Goal: Check status: Check status

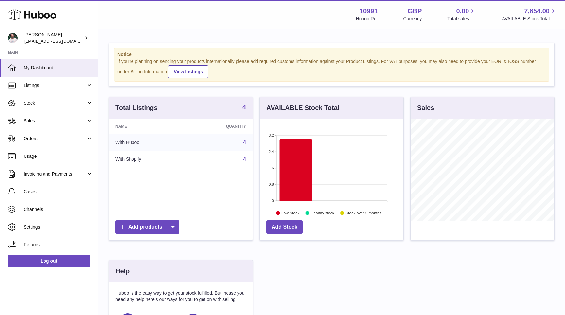
scroll to position [102, 144]
click at [49, 124] on link "Sales" at bounding box center [49, 121] width 98 height 18
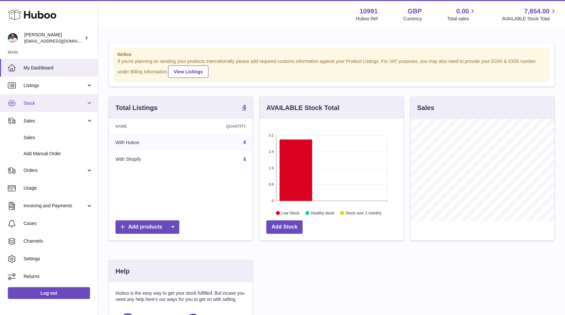
click at [58, 108] on link "Stock" at bounding box center [49, 103] width 98 height 18
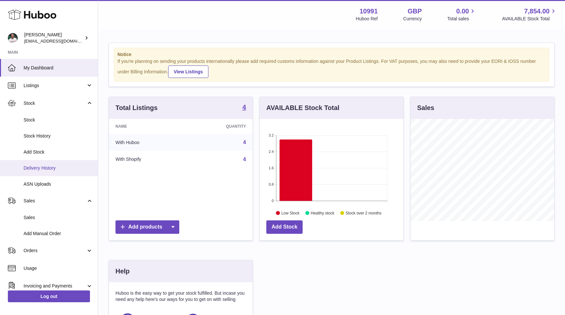
click at [50, 169] on span "Delivery History" at bounding box center [58, 168] width 69 height 6
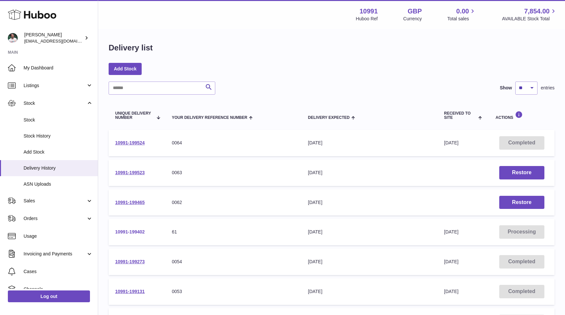
click at [138, 232] on link "10991-199402" at bounding box center [129, 231] width 29 height 5
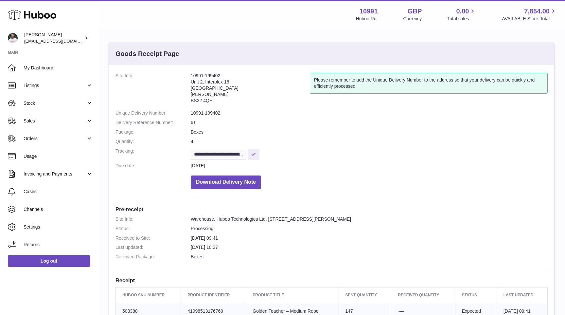
drag, startPoint x: 237, startPoint y: 74, endPoint x: 191, endPoint y: 74, distance: 45.8
click at [191, 74] on address "10991-199402 Unit 2, Interplex 16 Ash Ridge Road Bradley Stoke BS32 4QE" at bounding box center [250, 90] width 119 height 34
copy address "10991-199402"
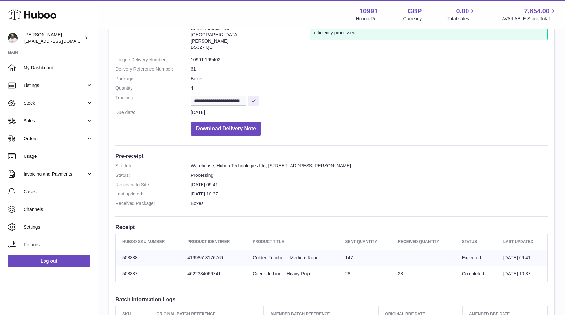
scroll to position [66, 0]
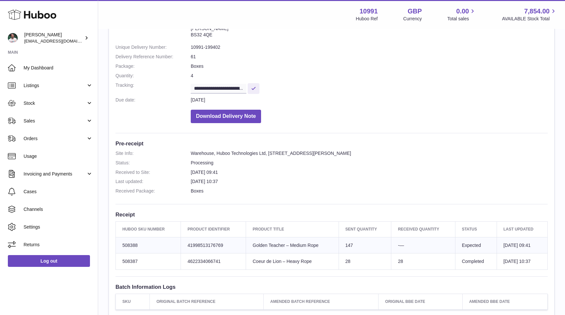
click at [132, 244] on td "Huboo SKU Number 508388" at bounding box center [148, 245] width 65 height 16
copy tr "508388"
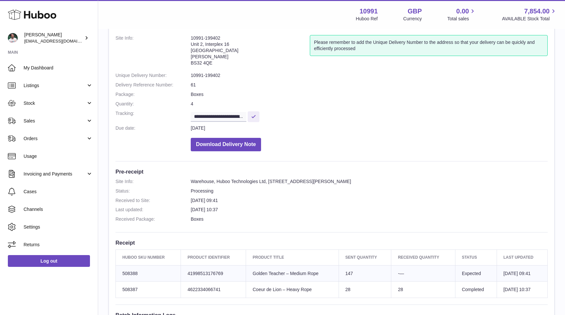
scroll to position [0, 0]
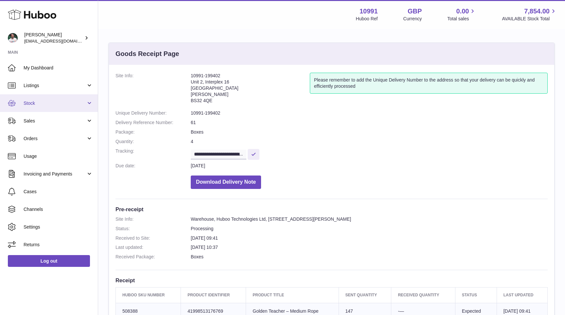
click at [73, 101] on span "Stock" at bounding box center [55, 103] width 63 height 6
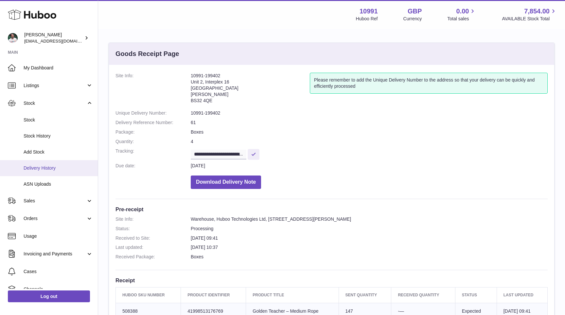
click at [59, 168] on span "Delivery History" at bounding box center [58, 168] width 69 height 6
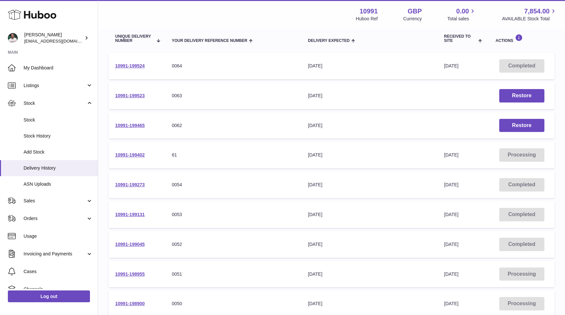
scroll to position [180, 0]
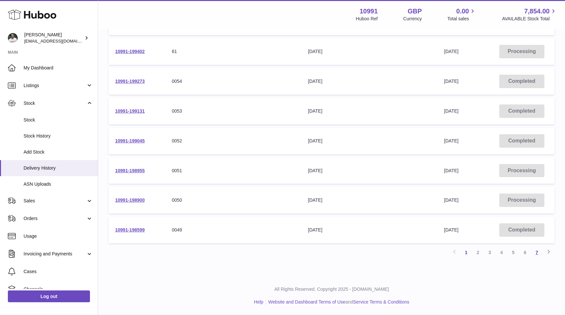
click at [535, 249] on link "7" at bounding box center [537, 253] width 12 height 12
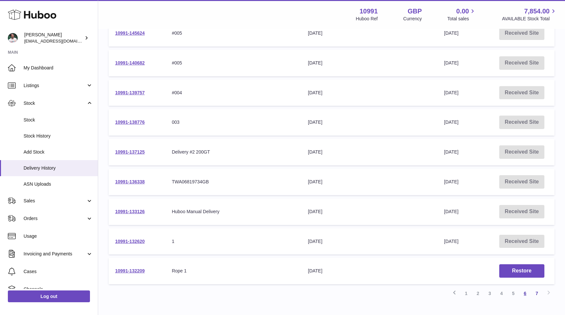
click at [526, 290] on link "6" at bounding box center [526, 293] width 12 height 12
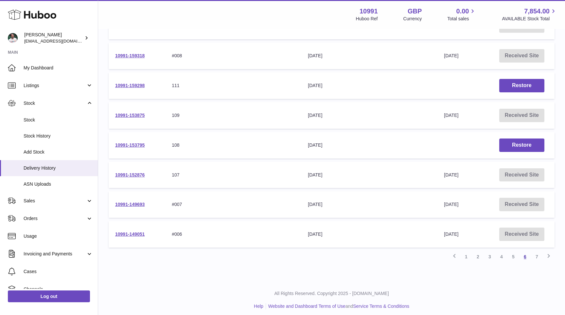
scroll to position [177, 0]
click at [515, 255] on link "5" at bounding box center [514, 256] width 12 height 12
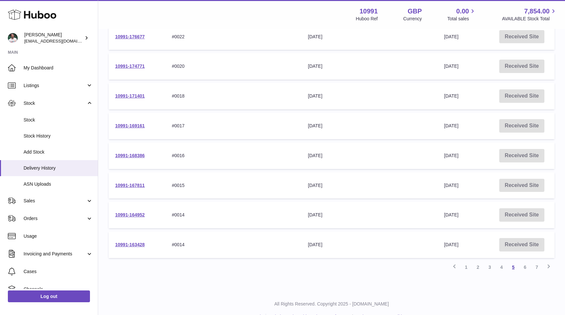
scroll to position [180, 0]
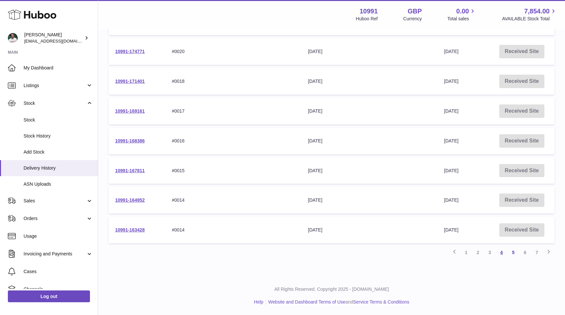
click at [502, 251] on link "4" at bounding box center [502, 253] width 12 height 12
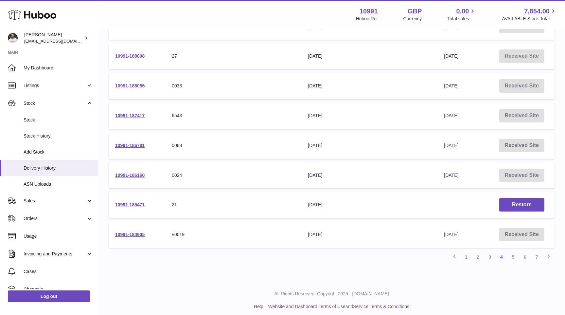
scroll to position [178, 0]
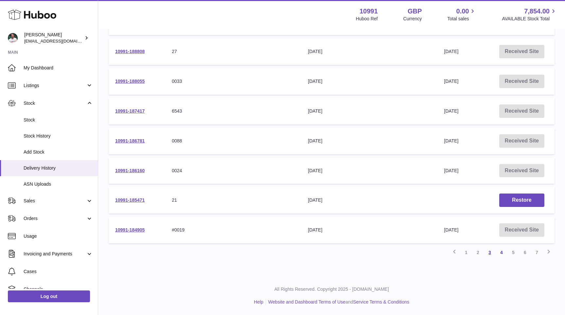
click at [495, 255] on link "3" at bounding box center [490, 253] width 12 height 12
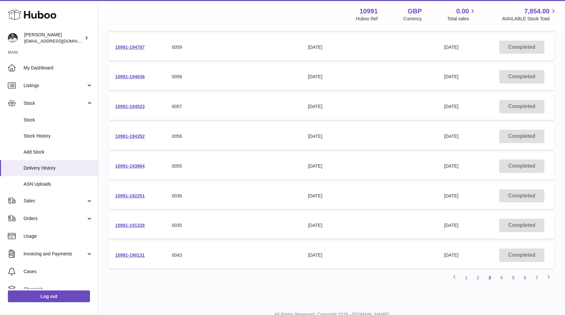
scroll to position [159, 0]
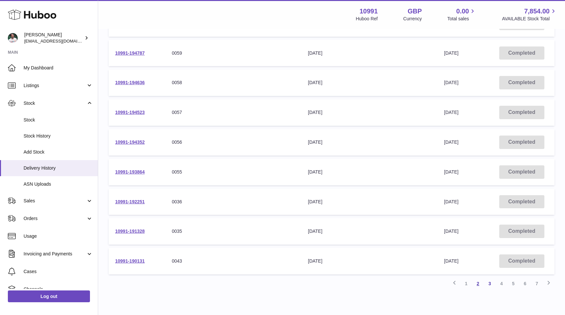
click at [477, 283] on link "2" at bounding box center [478, 284] width 12 height 12
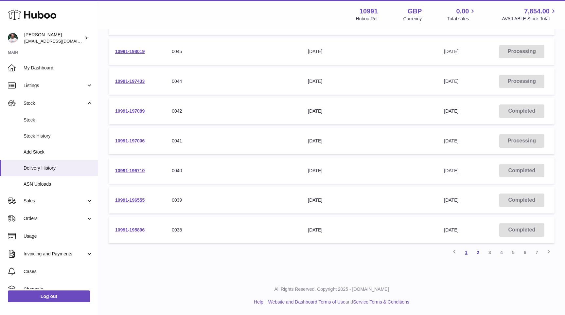
click at [465, 252] on link "1" at bounding box center [467, 253] width 12 height 12
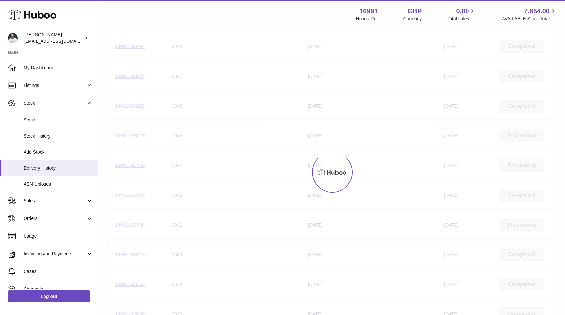
scroll to position [29, 0]
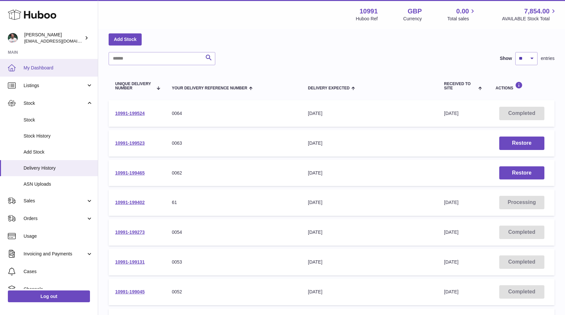
click at [22, 64] on link "My Dashboard" at bounding box center [49, 68] width 98 height 18
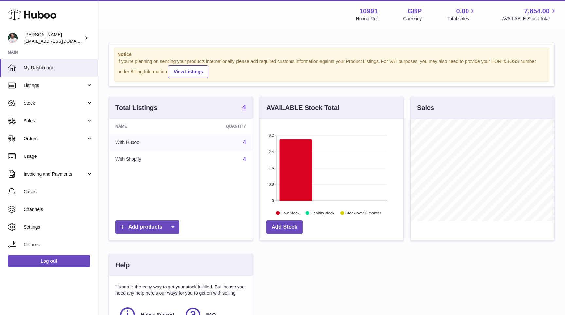
scroll to position [102, 144]
